Goal: Navigation & Orientation: Find specific page/section

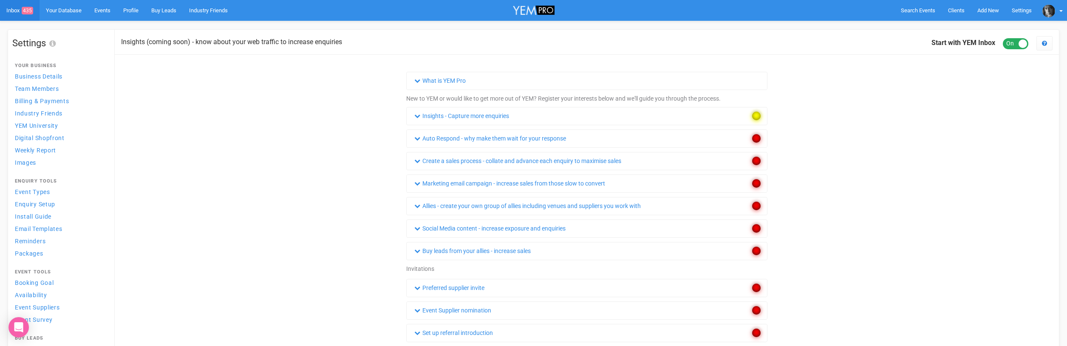
click at [13, 8] on link "Inbox 435" at bounding box center [20, 10] width 40 height 21
click at [17, 11] on link "Inbox 435" at bounding box center [20, 10] width 40 height 21
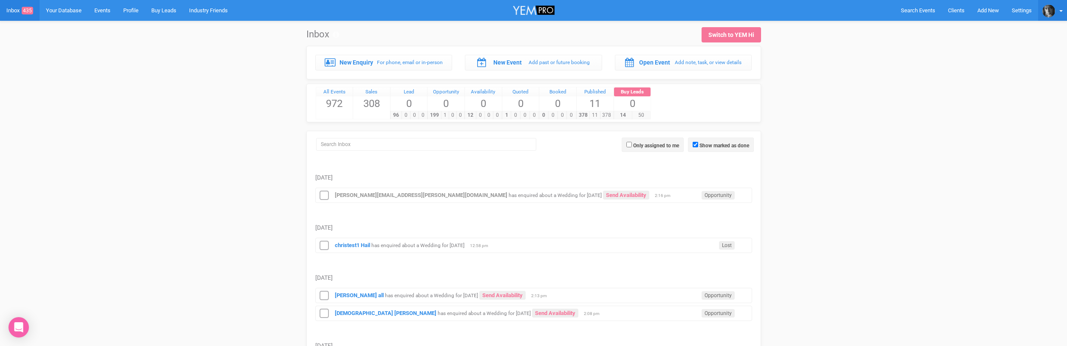
click at [1047, 9] on img at bounding box center [1048, 11] width 13 height 13
click at [971, 71] on link "Settings" at bounding box center [1011, 72] width 102 height 17
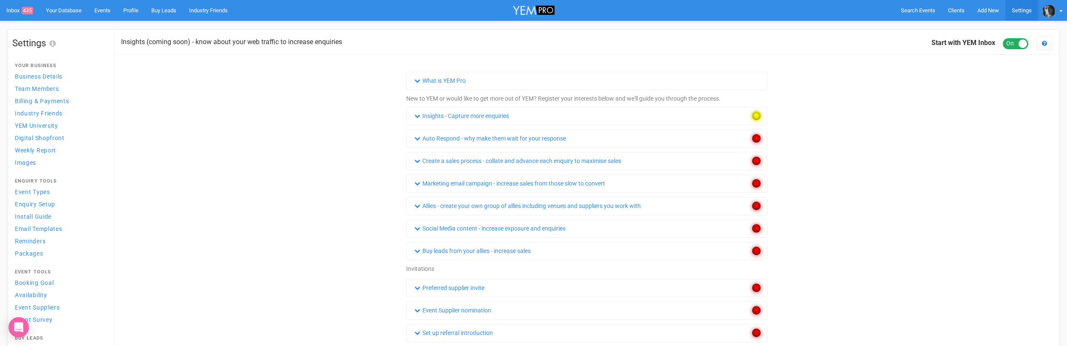
click at [1022, 10] on link "Settings" at bounding box center [1021, 10] width 33 height 21
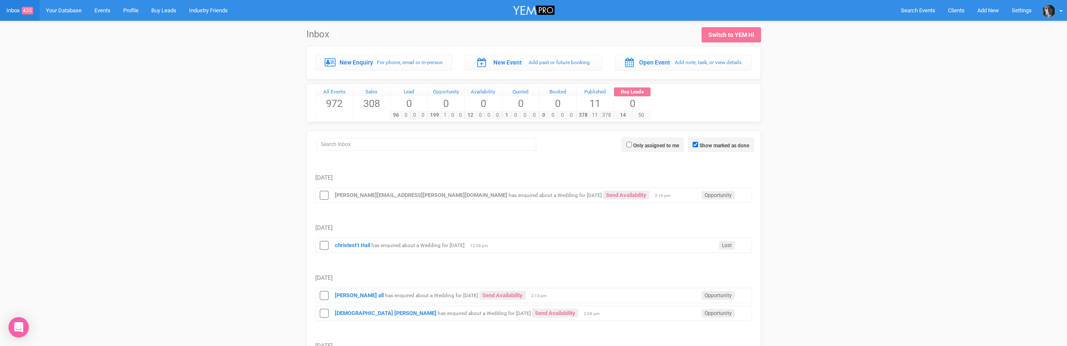
click at [15, 11] on link "Inbox 435" at bounding box center [20, 10] width 40 height 21
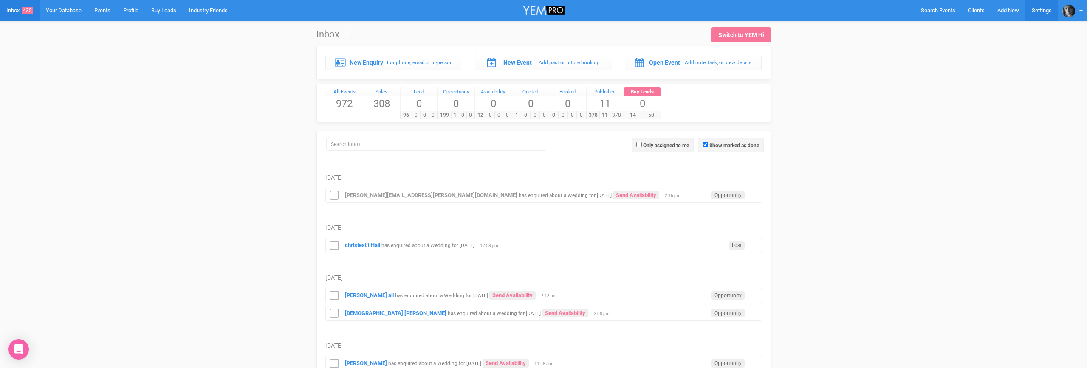
click at [1041, 10] on link "Settings" at bounding box center [1042, 10] width 33 height 21
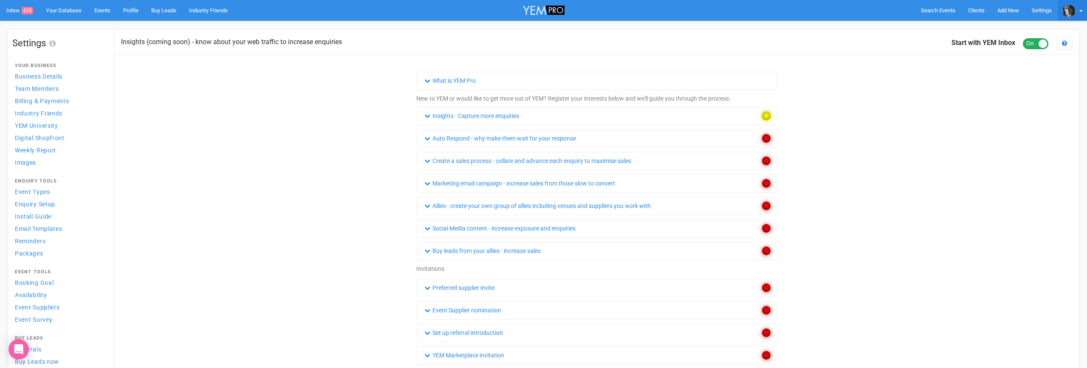
click at [1068, 10] on img at bounding box center [1069, 11] width 13 height 13
click at [997, 150] on link "Logout" at bounding box center [1031, 154] width 102 height 17
